Goal: Task Accomplishment & Management: Use online tool/utility

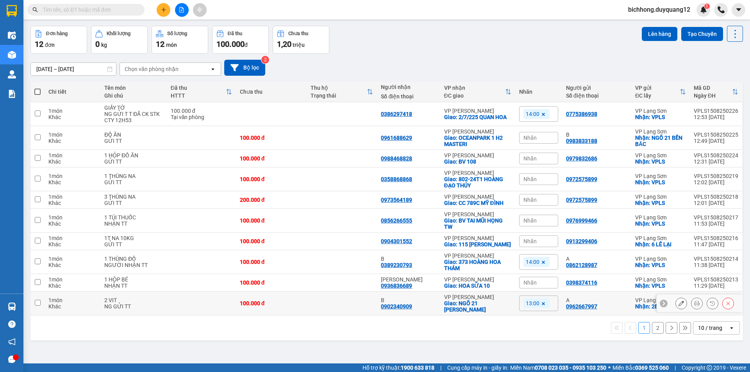
scroll to position [36, 0]
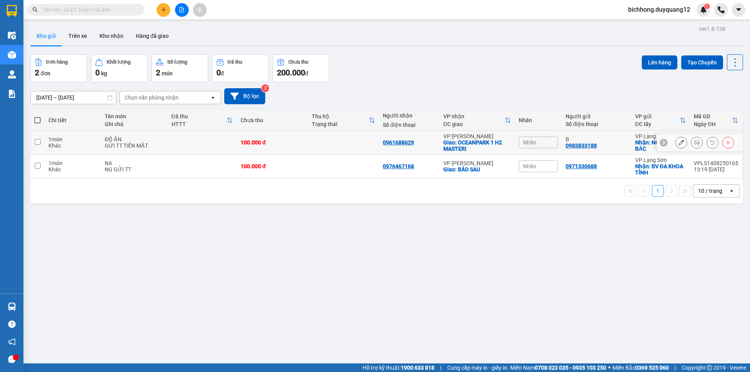
click at [39, 142] on input "checkbox" at bounding box center [38, 142] width 6 height 6
checkbox input "true"
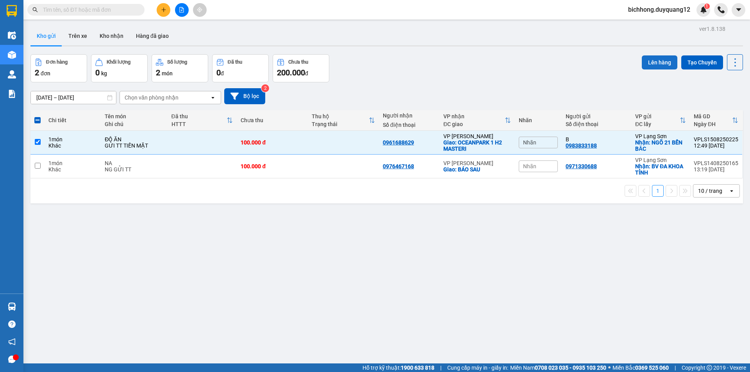
click at [658, 59] on button "Lên hàng" at bounding box center [660, 62] width 36 height 14
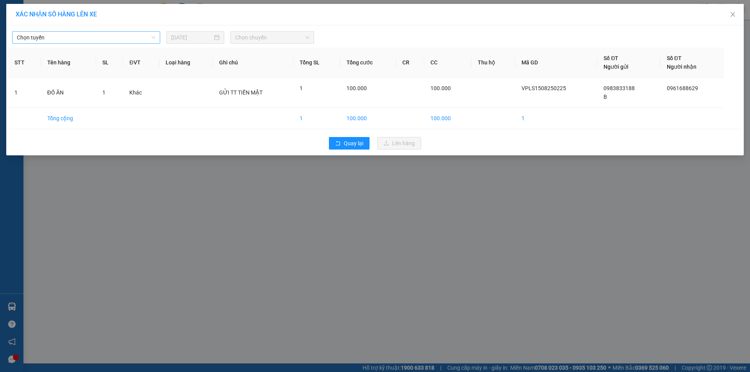
click at [124, 37] on span "Chọn tuyến" at bounding box center [86, 38] width 139 height 12
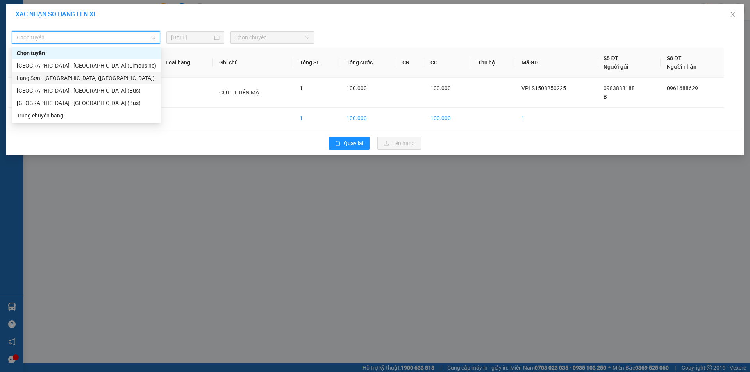
drag, startPoint x: 72, startPoint y: 77, endPoint x: 225, endPoint y: 42, distance: 157.2
click at [72, 77] on div "Lạng Sơn - Hà Nội (Limousine)" at bounding box center [86, 78] width 139 height 9
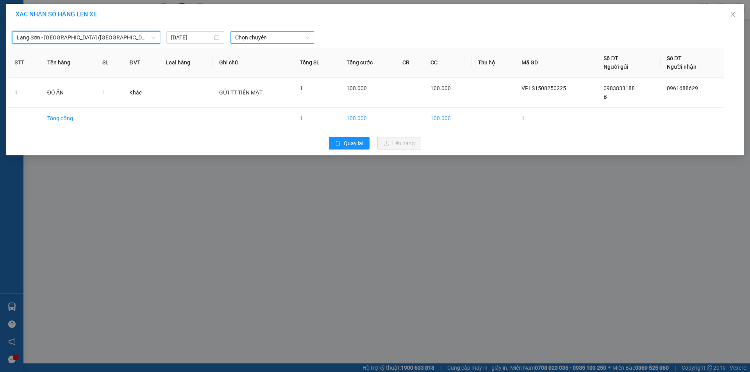
click at [255, 39] on span "Chọn chuyến" at bounding box center [272, 38] width 74 height 12
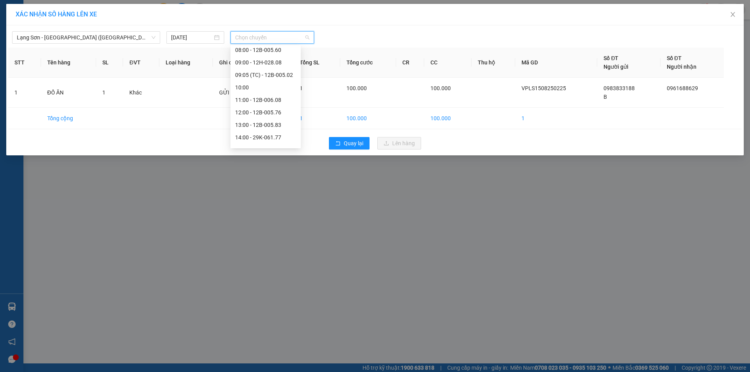
scroll to position [66, 0]
drag, startPoint x: 266, startPoint y: 134, endPoint x: 330, endPoint y: 143, distance: 64.8
click at [266, 134] on div "14:00 - 29K-061.77" at bounding box center [265, 136] width 61 height 9
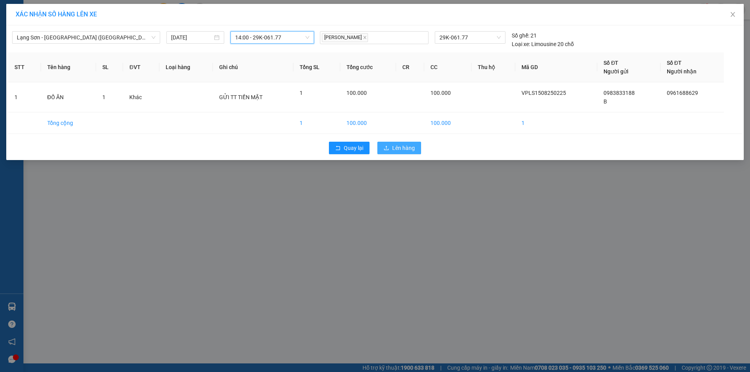
drag, startPoint x: 394, startPoint y: 149, endPoint x: 399, endPoint y: 148, distance: 5.1
click at [394, 148] on span "Lên hàng" at bounding box center [403, 148] width 23 height 9
